Goal: Task Accomplishment & Management: Manage account settings

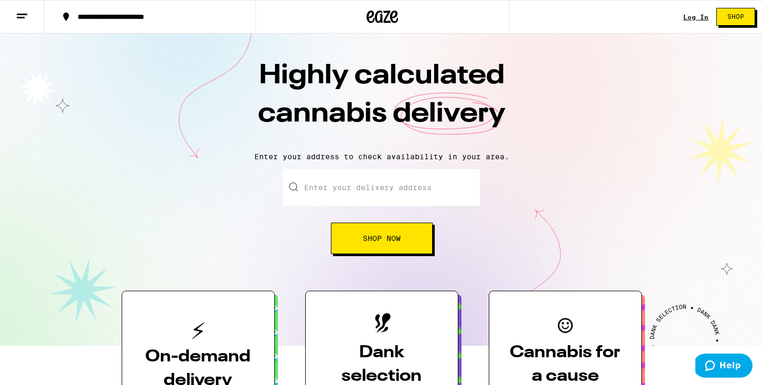
click at [697, 19] on div "Log In" at bounding box center [695, 17] width 25 height 7
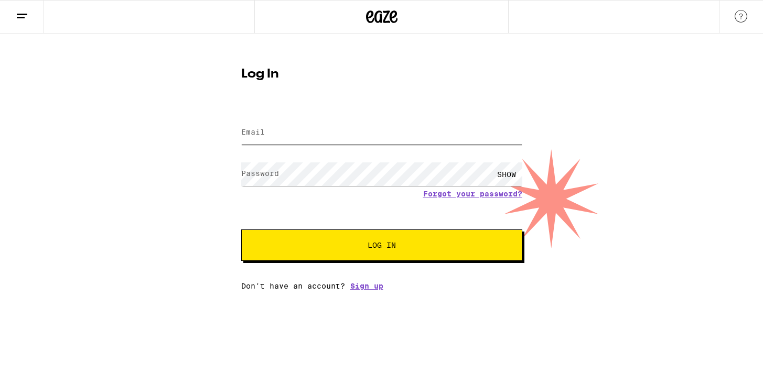
click at [438, 134] on input "Email" at bounding box center [381, 133] width 281 height 24
type input "[EMAIL_ADDRESS][DOMAIN_NAME]"
drag, startPoint x: 368, startPoint y: 134, endPoint x: 270, endPoint y: 124, distance: 99.1
click at [270, 124] on input "[EMAIL_ADDRESS][DOMAIN_NAME]" at bounding box center [381, 133] width 281 height 24
type input "[EMAIL_ADDRESS][DOMAIN_NAME]"
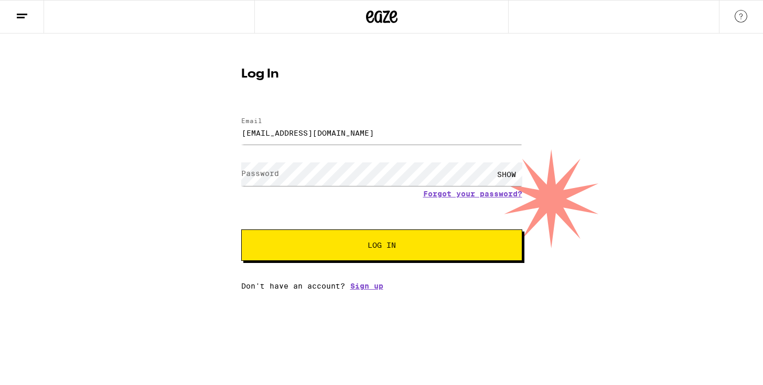
click at [250, 172] on label "Password" at bounding box center [260, 173] width 38 height 8
click at [241, 230] on button "Log In" at bounding box center [381, 245] width 281 height 31
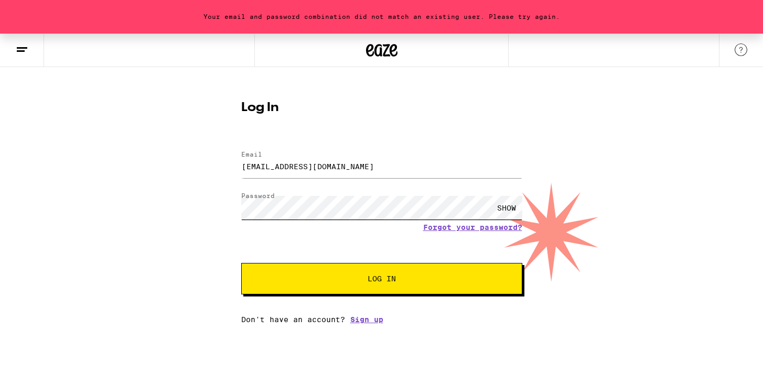
click at [231, 198] on div "Log In Email Email [EMAIL_ADDRESS][DOMAIN_NAME] Password Password SHOW Forgot y…" at bounding box center [382, 208] width 302 height 231
